Goal: Information Seeking & Learning: Learn about a topic

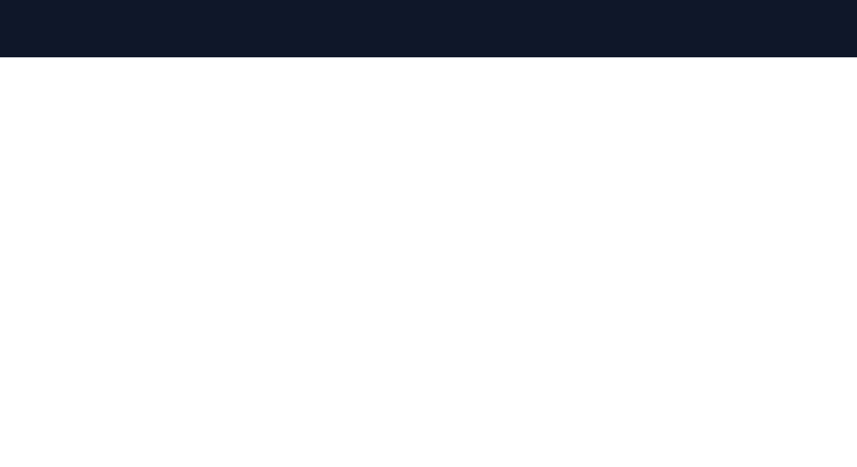
scroll to position [134, 0]
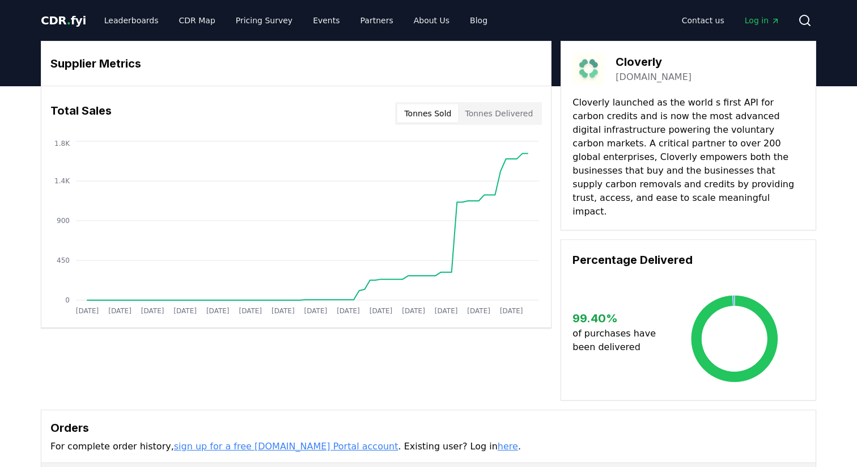
click at [734, 103] on p "Cloverly launched as the world s first API for carbon credits and is now the mo…" at bounding box center [689, 157] width 232 height 122
click at [768, 75] on div "Cloverly [DOMAIN_NAME]" at bounding box center [689, 69] width 232 height 32
click at [517, 114] on button "Tonnes Delivered" at bounding box center [499, 113] width 82 height 18
click at [447, 117] on button "Tonnes Sold" at bounding box center [428, 113] width 61 height 18
click at [488, 115] on button "Tonnes Delivered" at bounding box center [499, 113] width 82 height 18
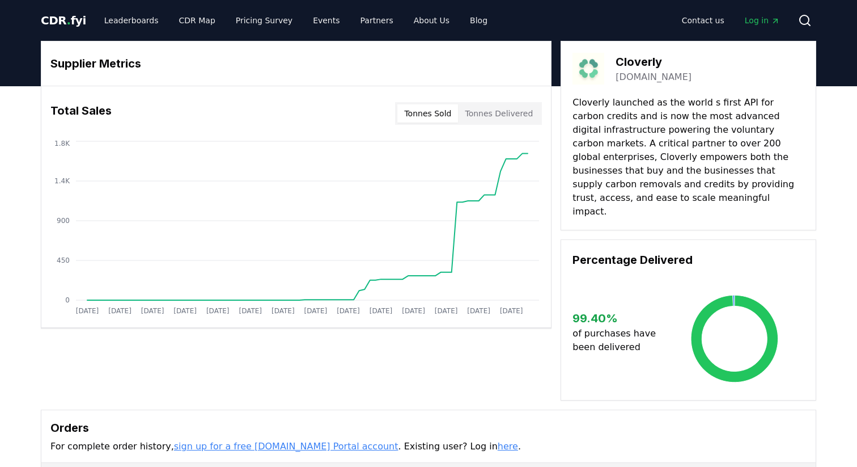
click at [453, 121] on button "Tonnes Sold" at bounding box center [428, 113] width 61 height 18
click at [627, 78] on link "[DOMAIN_NAME]" at bounding box center [654, 77] width 76 height 14
